Goal: Transaction & Acquisition: Purchase product/service

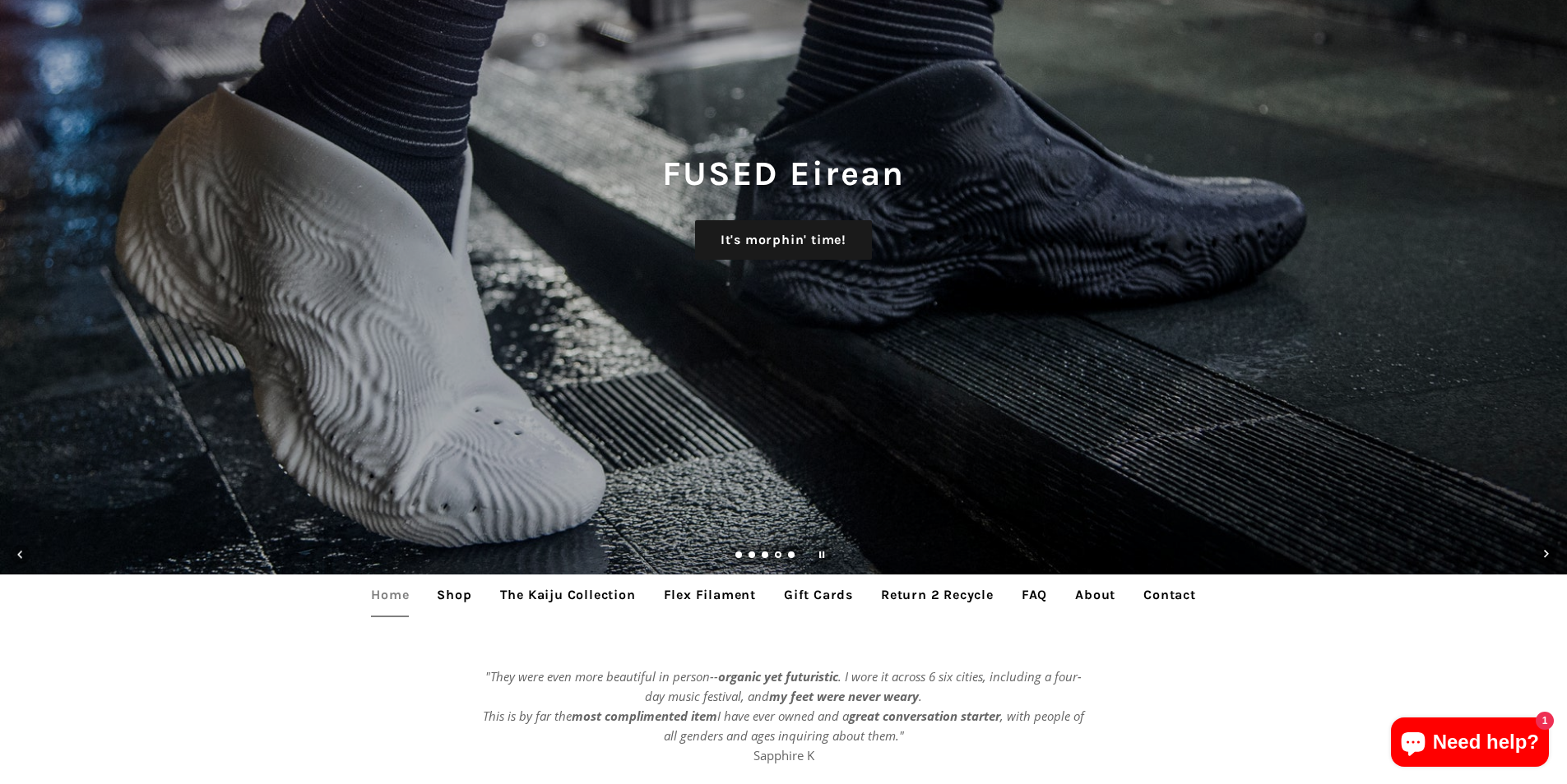
scroll to position [165, 0]
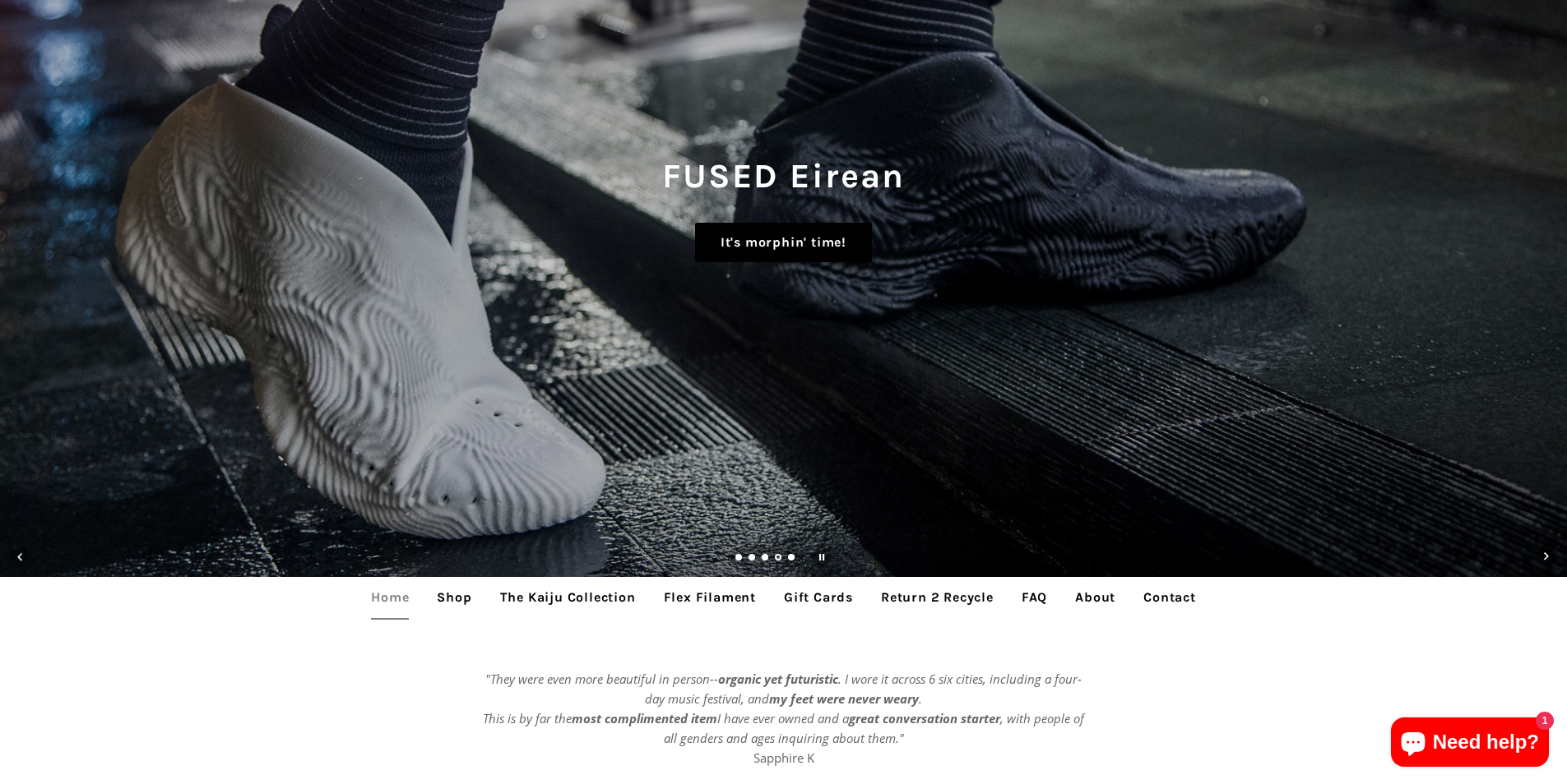
click at [795, 235] on link "It's morphin' time!" at bounding box center [783, 243] width 177 height 39
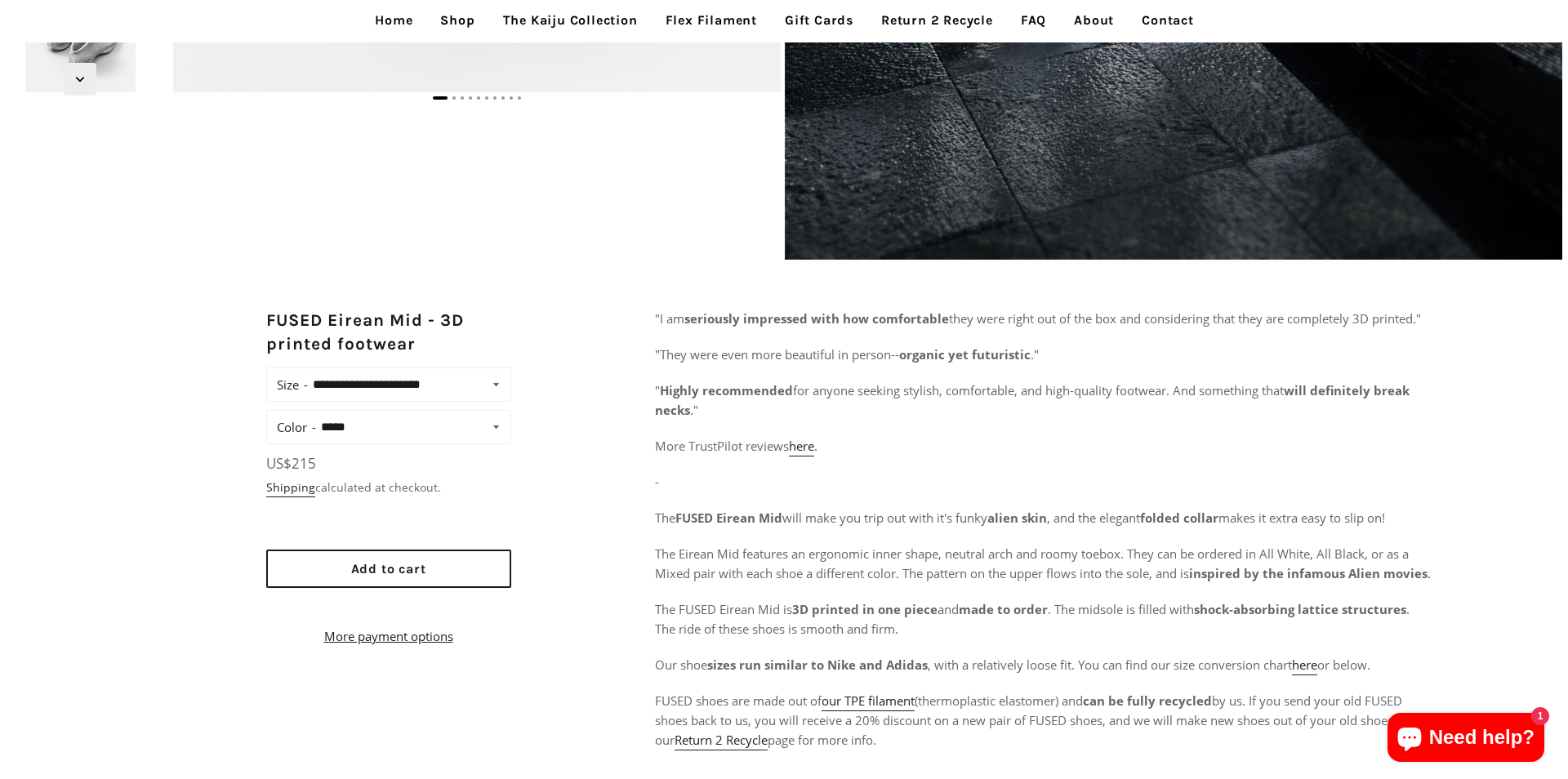
scroll to position [735, 0]
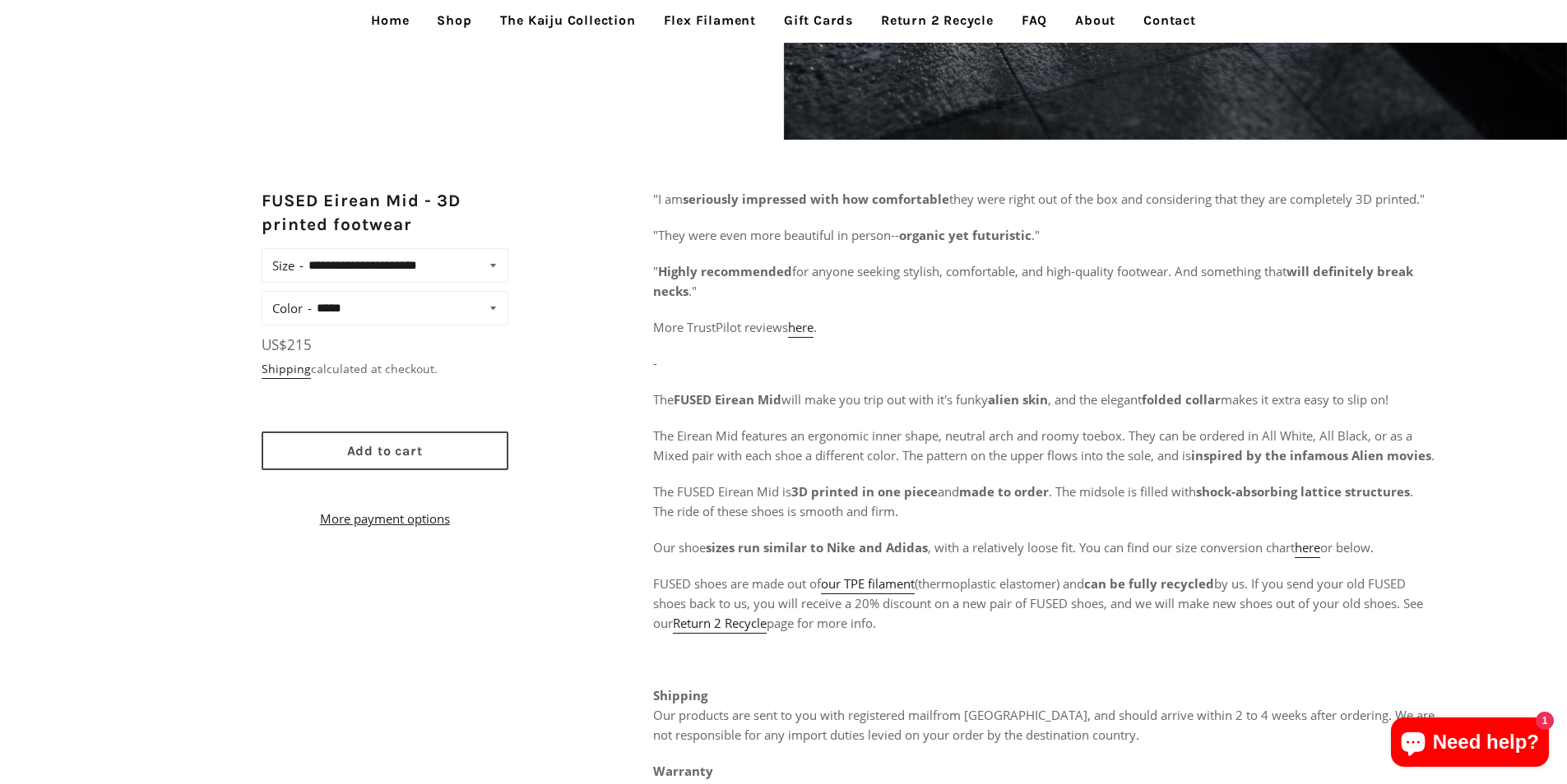
click at [485, 438] on button "Add to cart" at bounding box center [385, 451] width 247 height 39
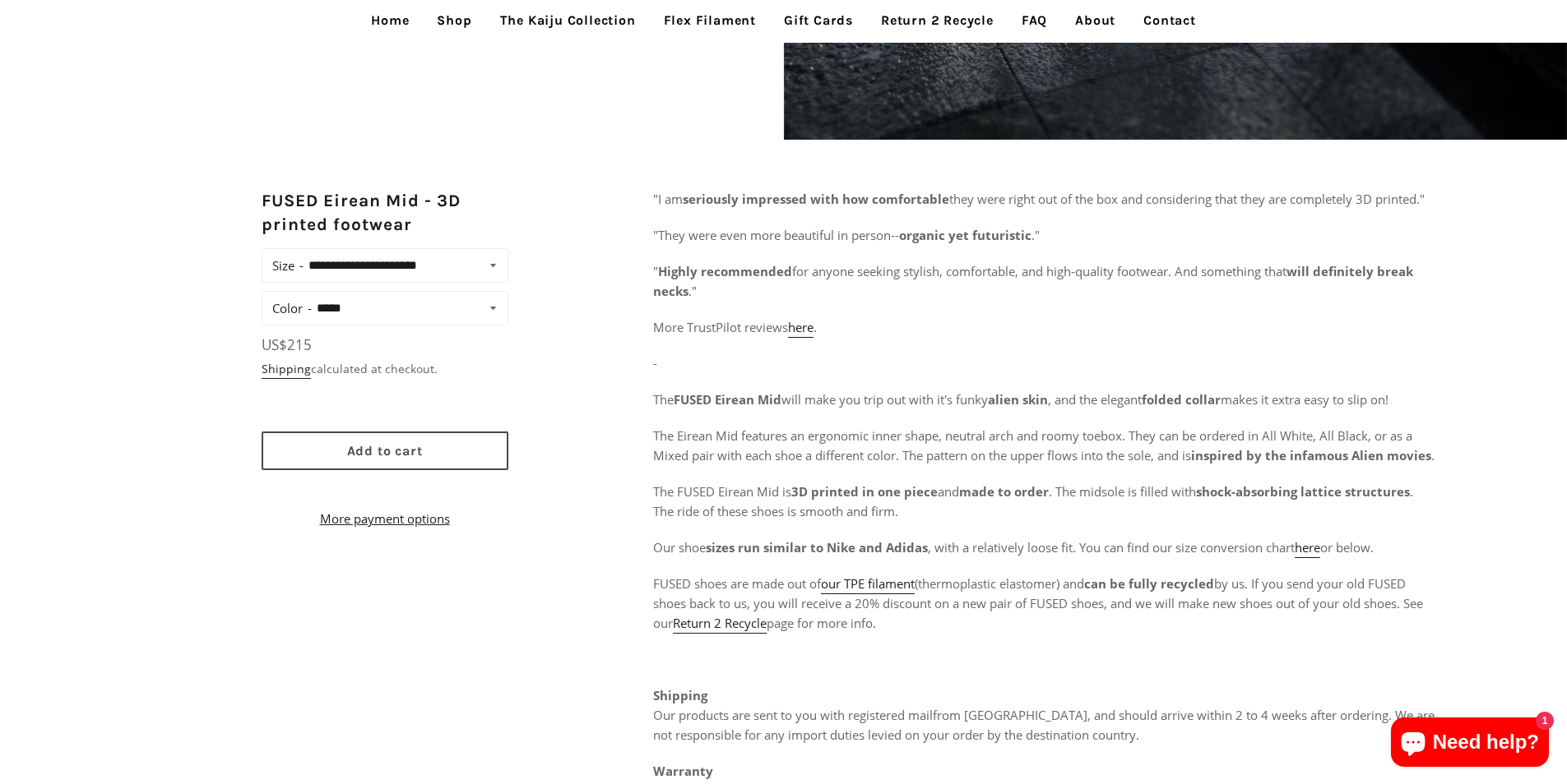
click at [295, 451] on button "Add to cart" at bounding box center [385, 451] width 247 height 39
